Goal: Find specific page/section: Find specific page/section

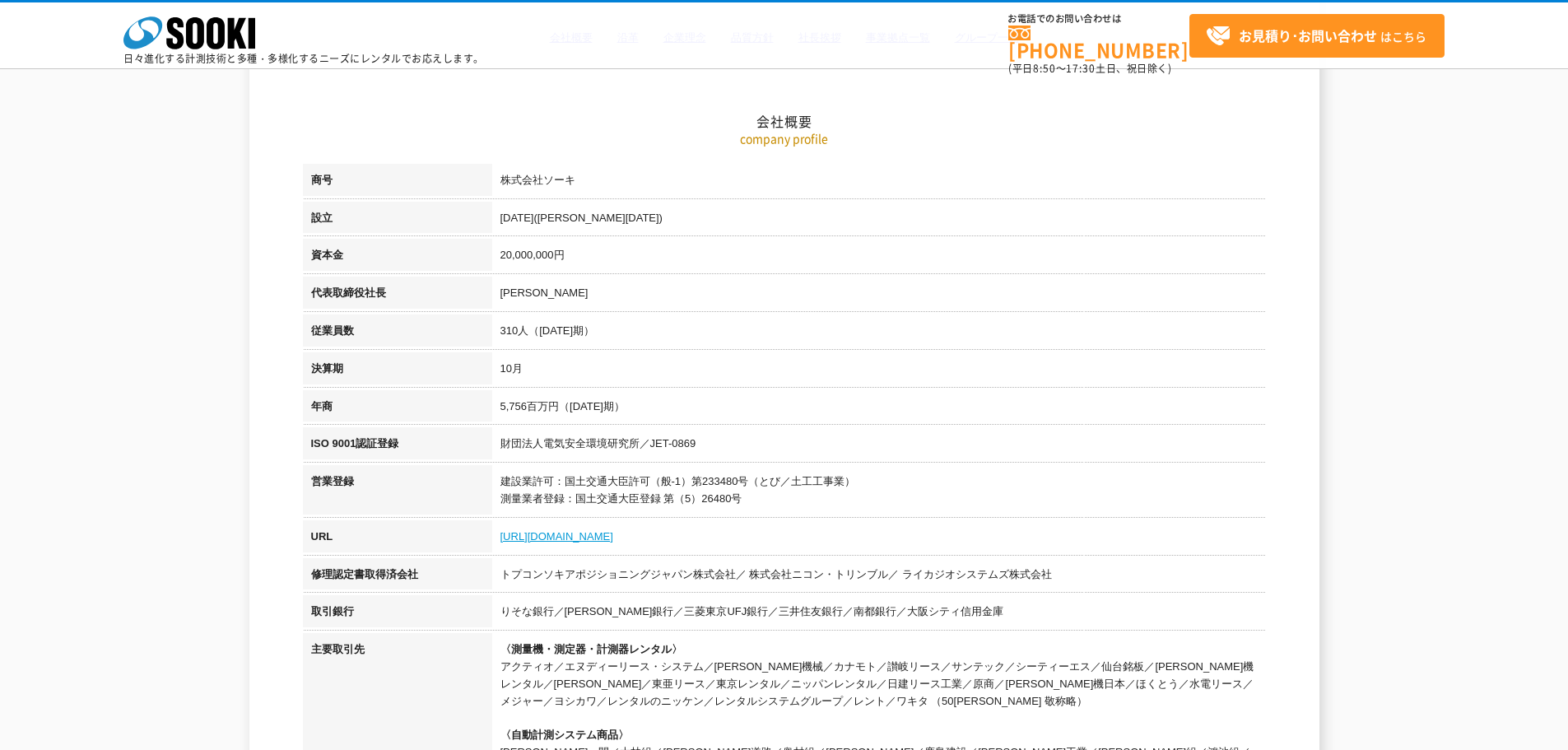
scroll to position [165, 0]
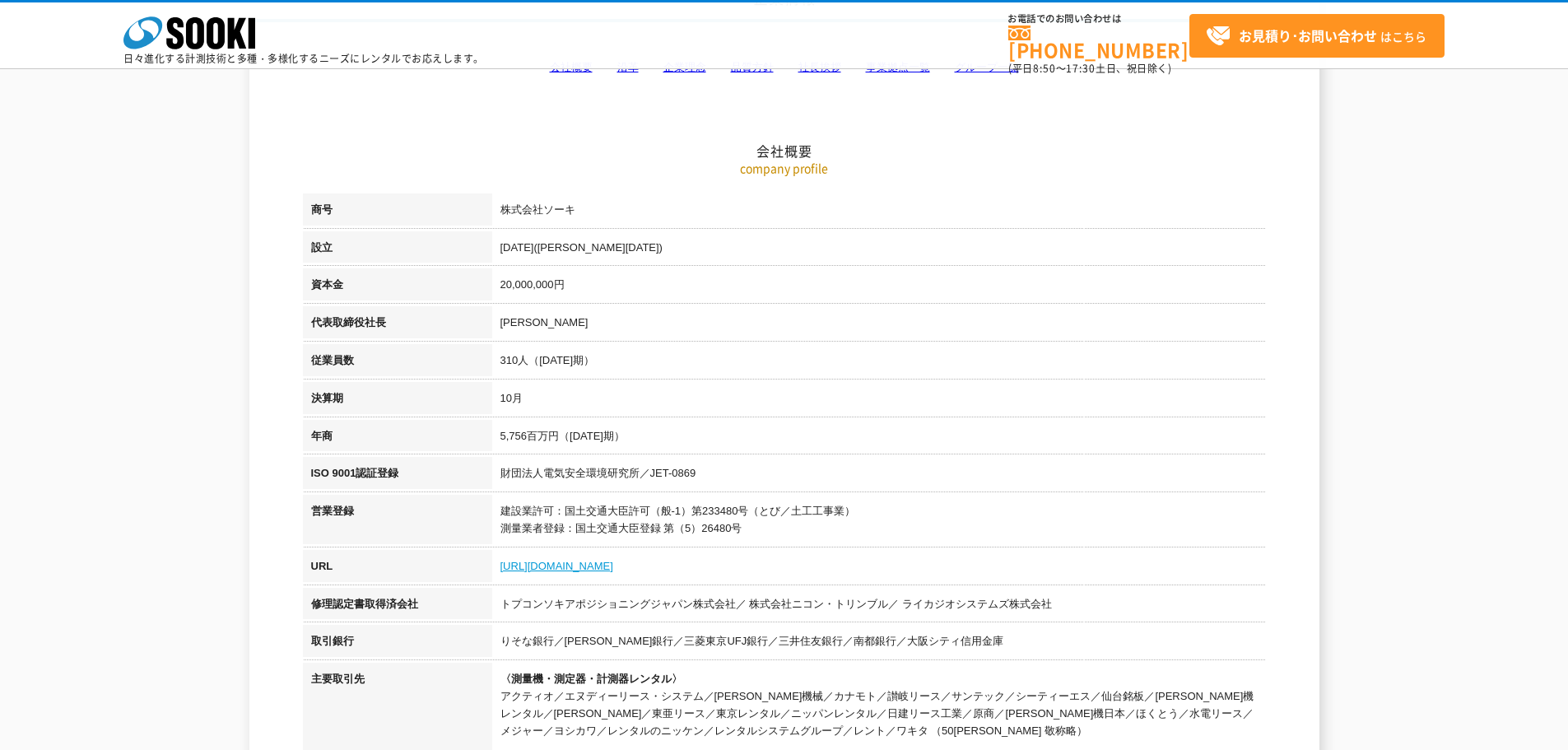
click at [560, 562] on link "[URL][DOMAIN_NAME]" at bounding box center [556, 566] width 113 height 12
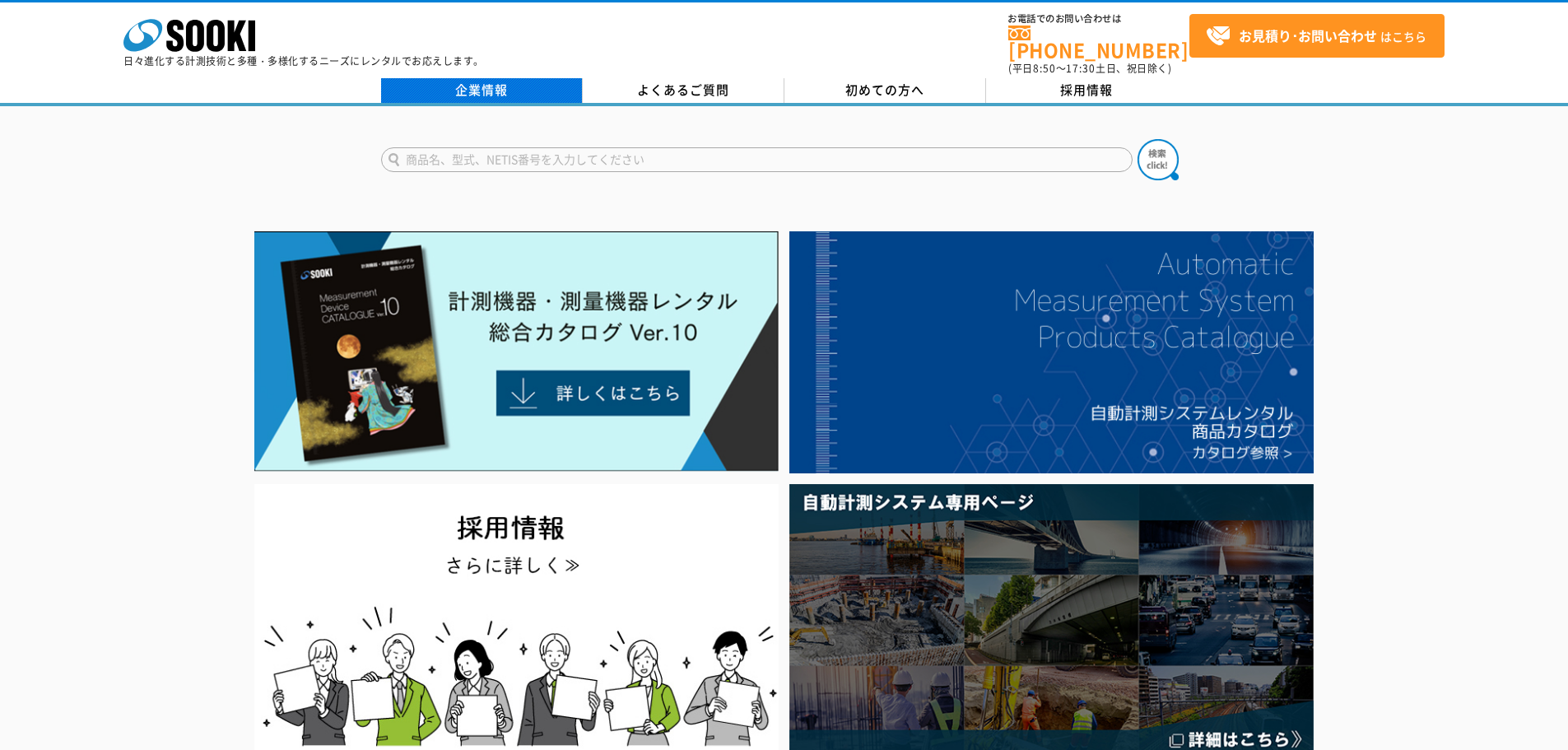
click at [480, 80] on link "企業情報" at bounding box center [481, 90] width 201 height 25
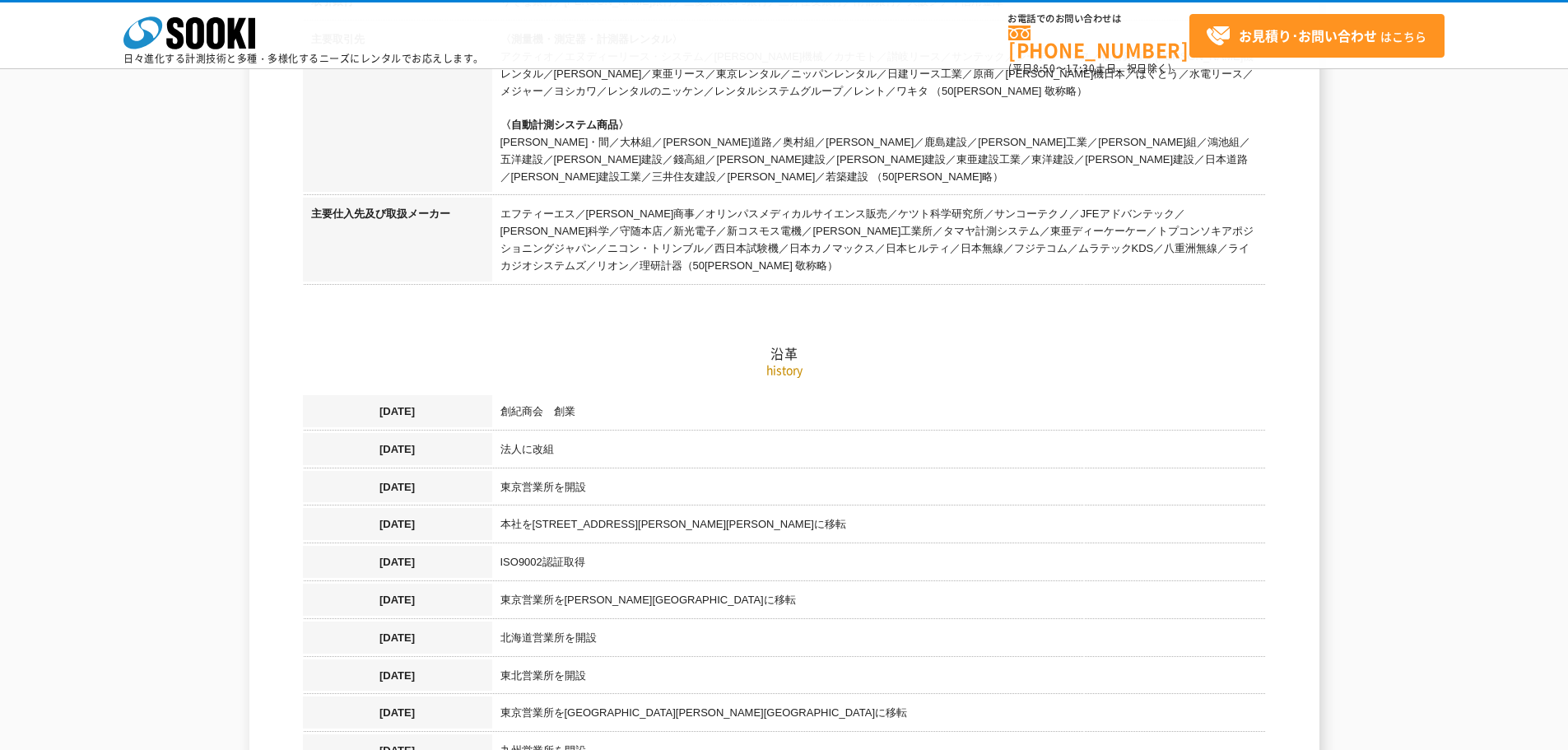
scroll to position [824, 0]
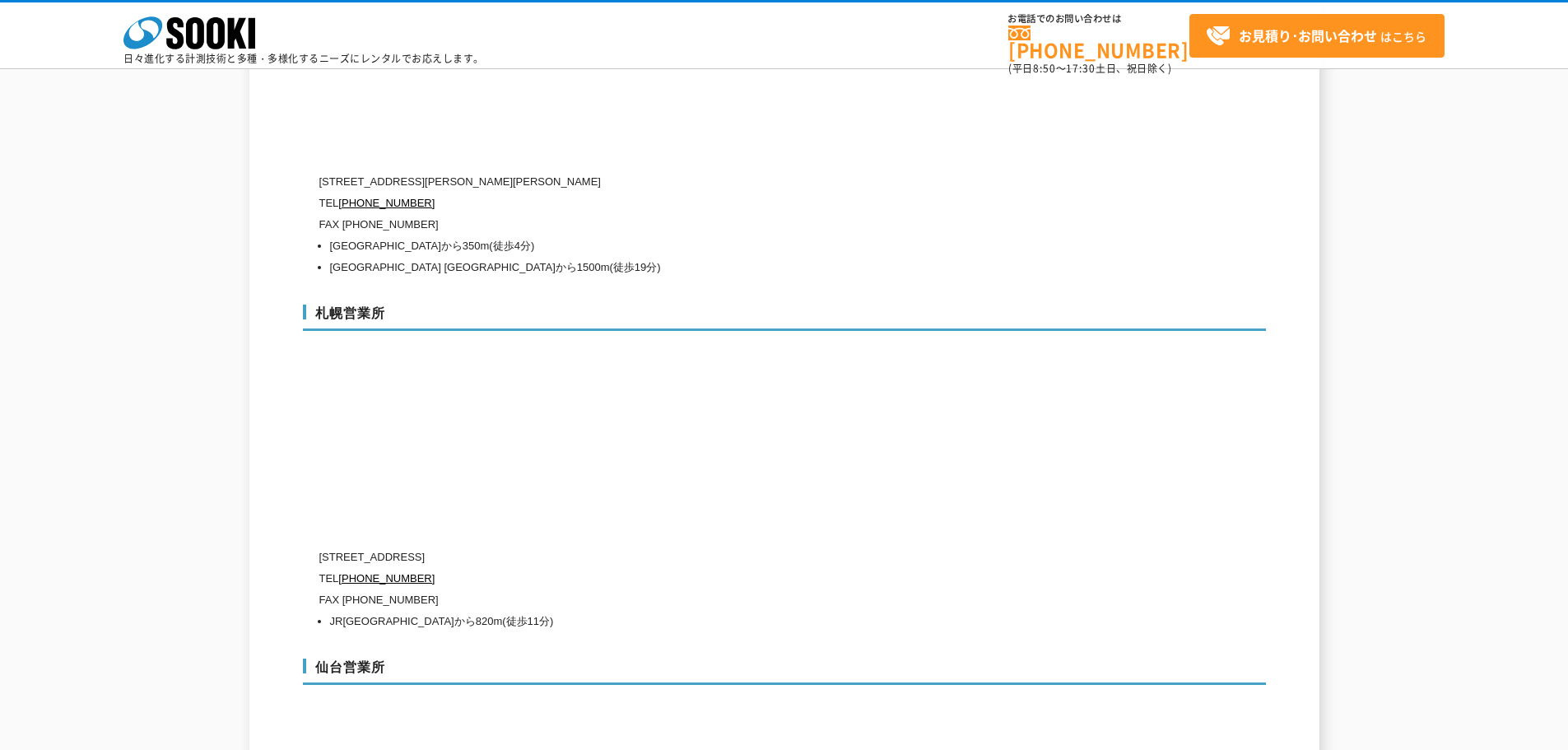
scroll to position [4609, 0]
